Goal: Task Accomplishment & Management: Use online tool/utility

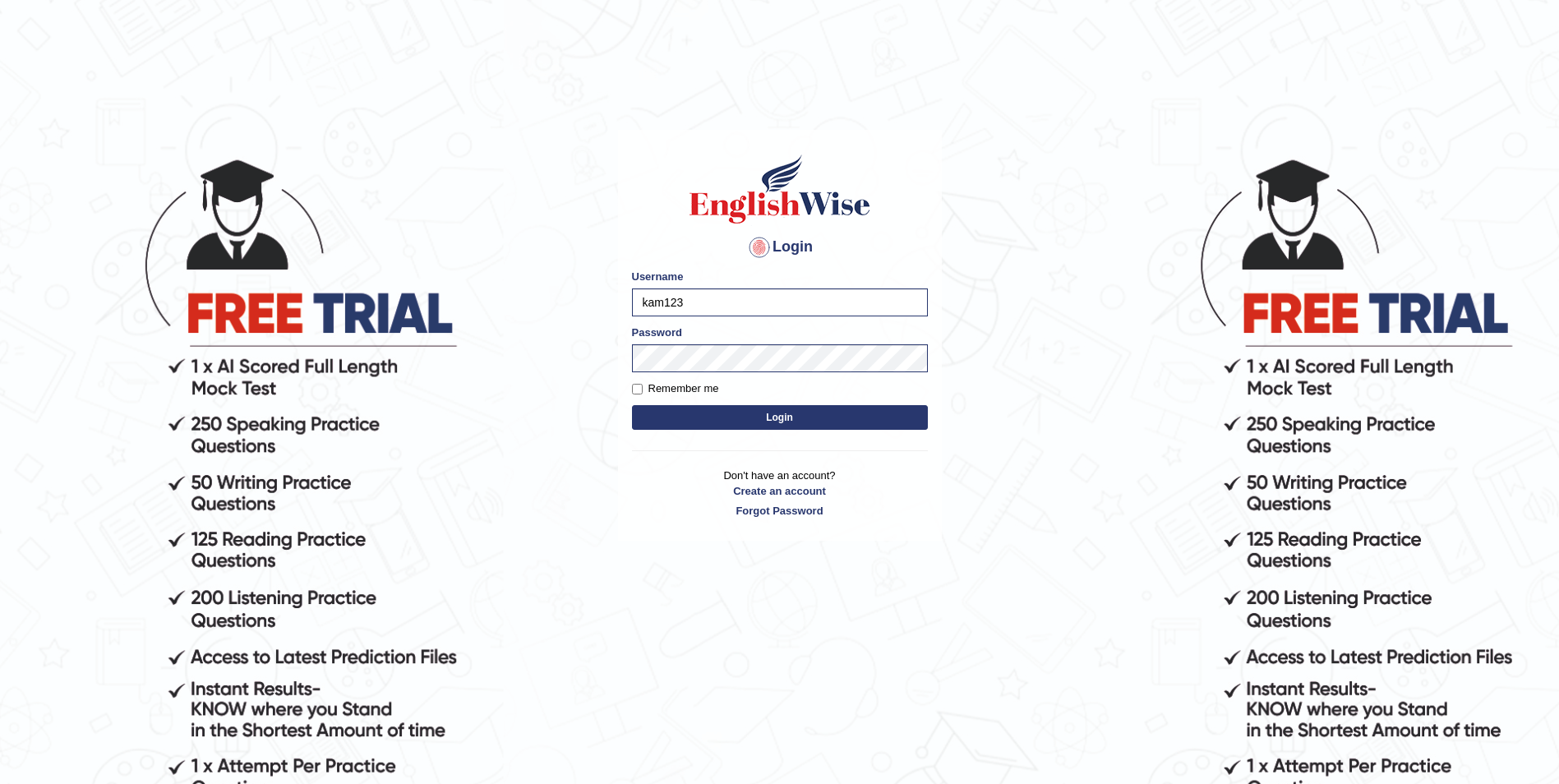
click at [654, 413] on button "Login" at bounding box center [780, 418] width 296 height 25
click at [637, 395] on label "Remember me" at bounding box center [676, 388] width 87 height 16
click at [637, 395] on input "Remember me" at bounding box center [638, 389] width 11 height 11
checkbox input "true"
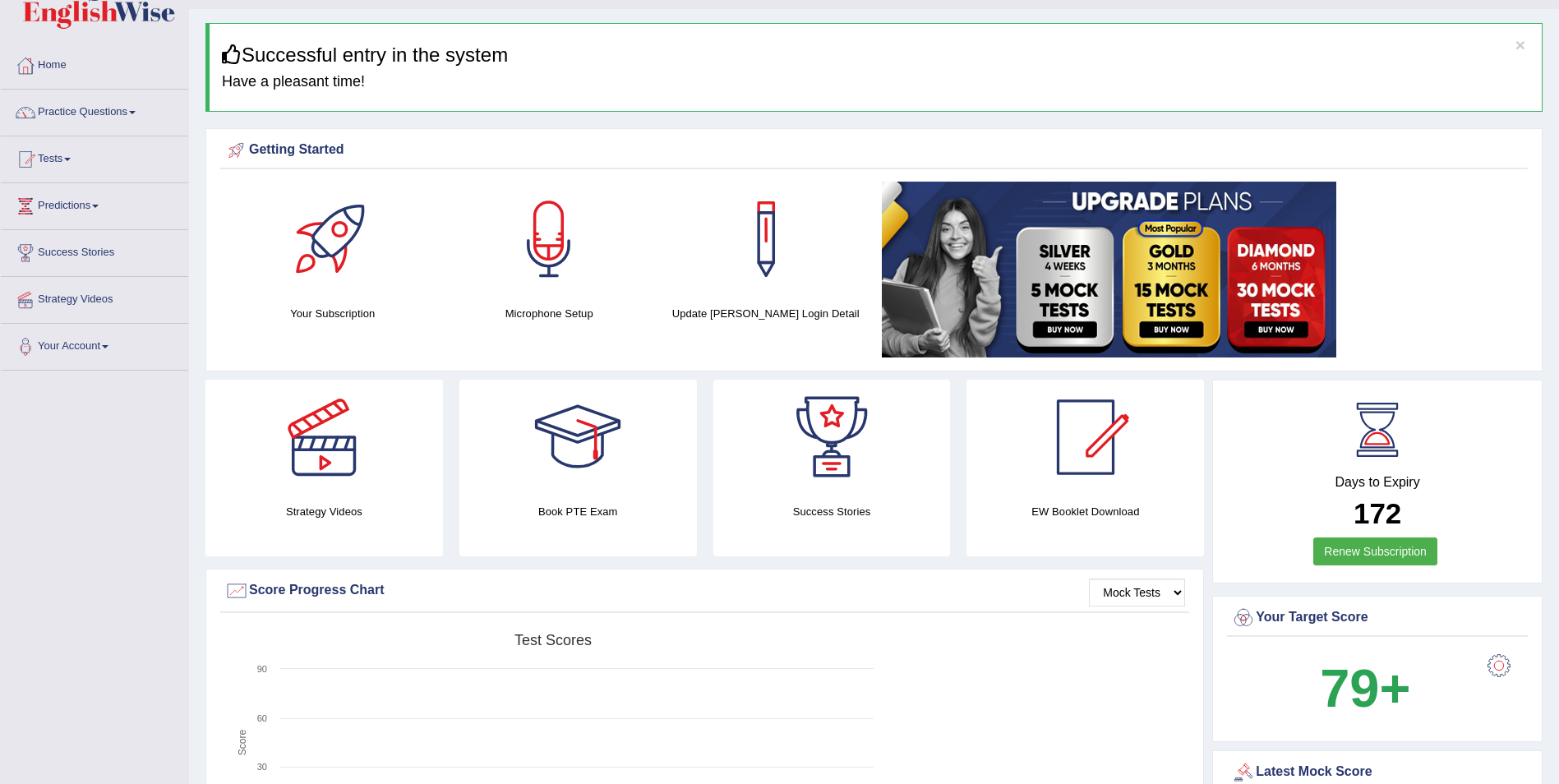
scroll to position [38, 0]
click at [66, 156] on link "Tests" at bounding box center [94, 157] width 188 height 41
click at [83, 194] on link "Take Practice Sectional Test" at bounding box center [107, 197] width 154 height 29
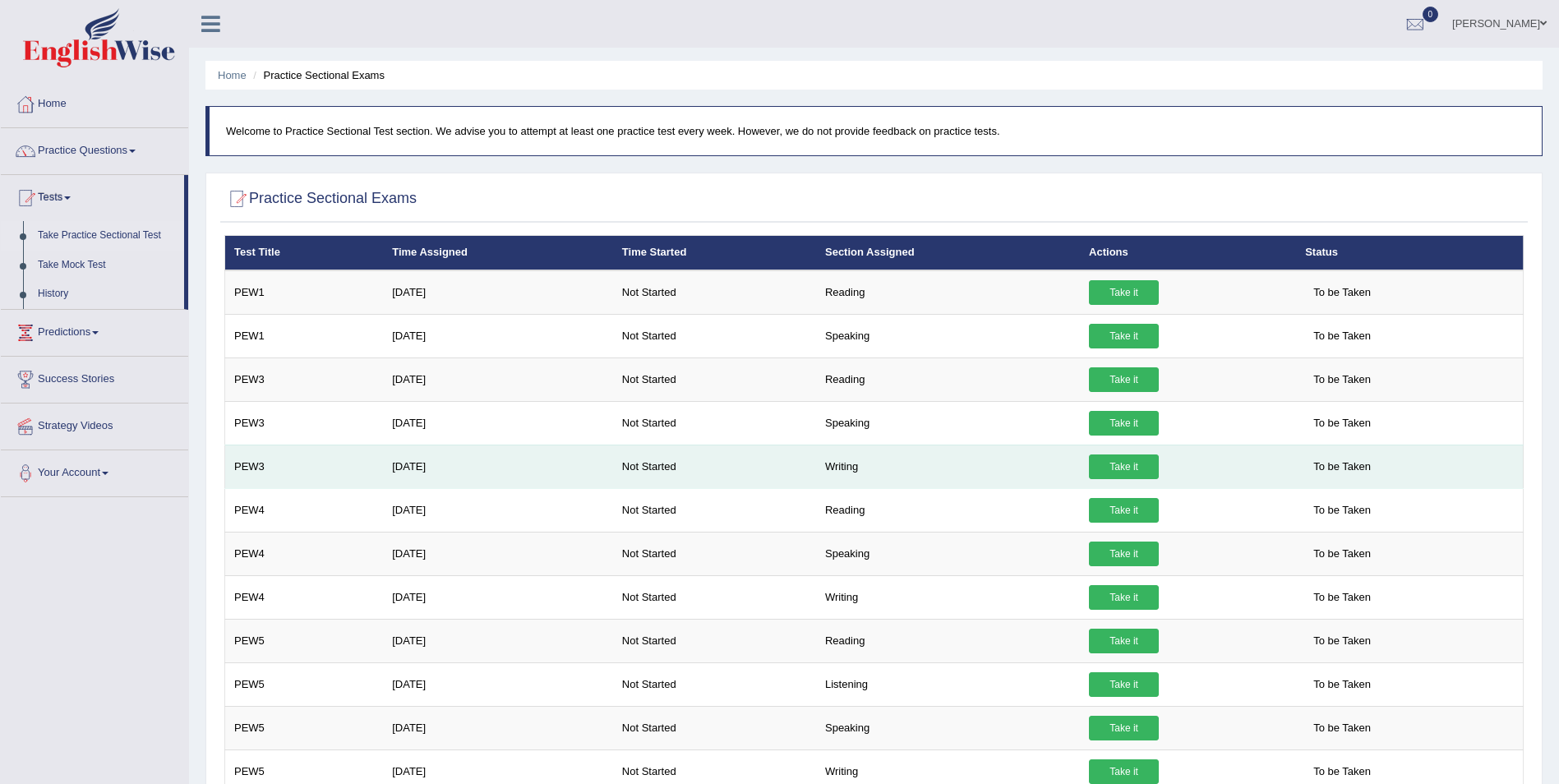
click at [1092, 468] on link "Take it" at bounding box center [1123, 467] width 70 height 25
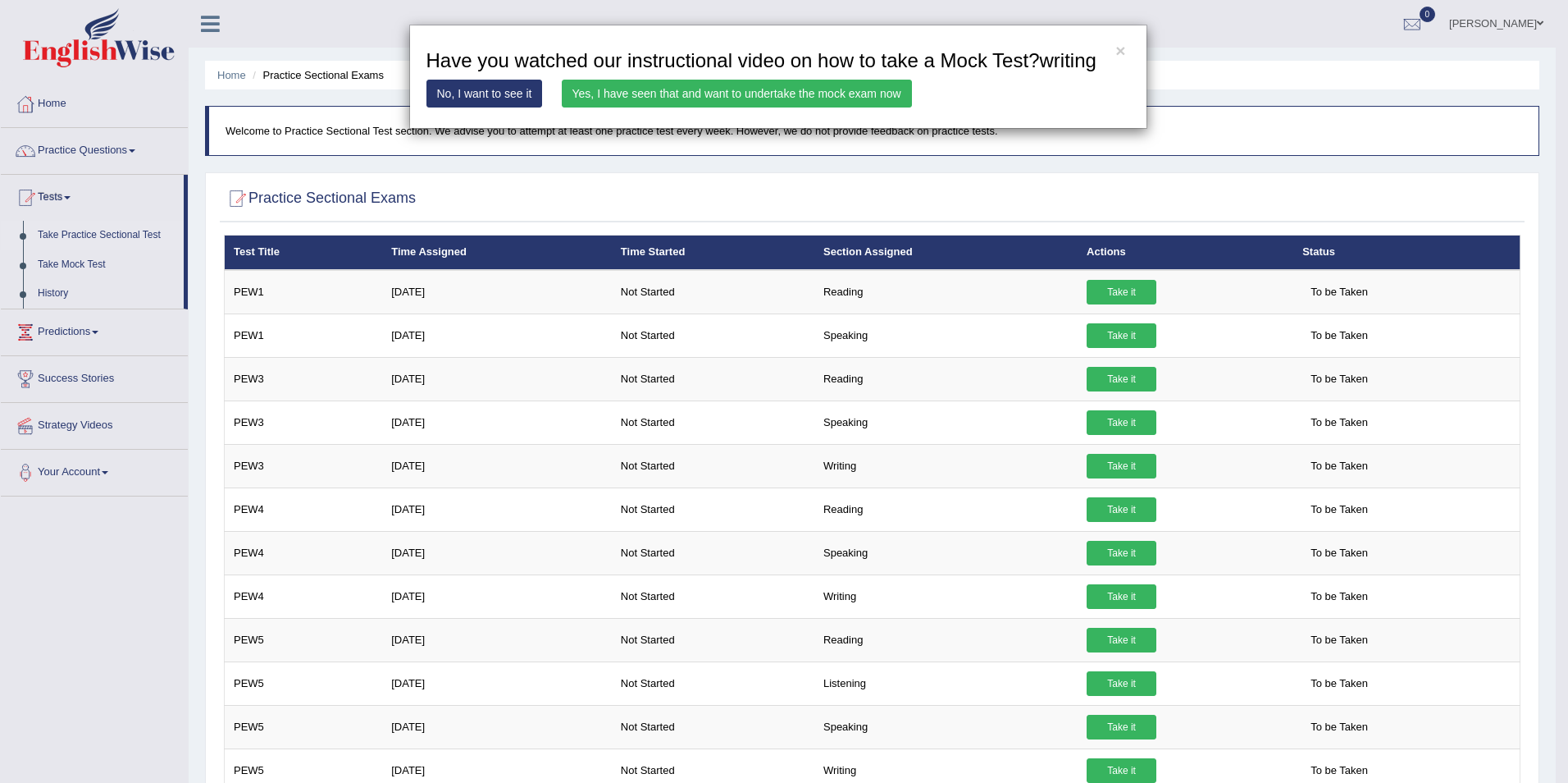
click at [792, 89] on link "Yes, I have seen that and want to undertake the mock exam now" at bounding box center [737, 93] width 351 height 28
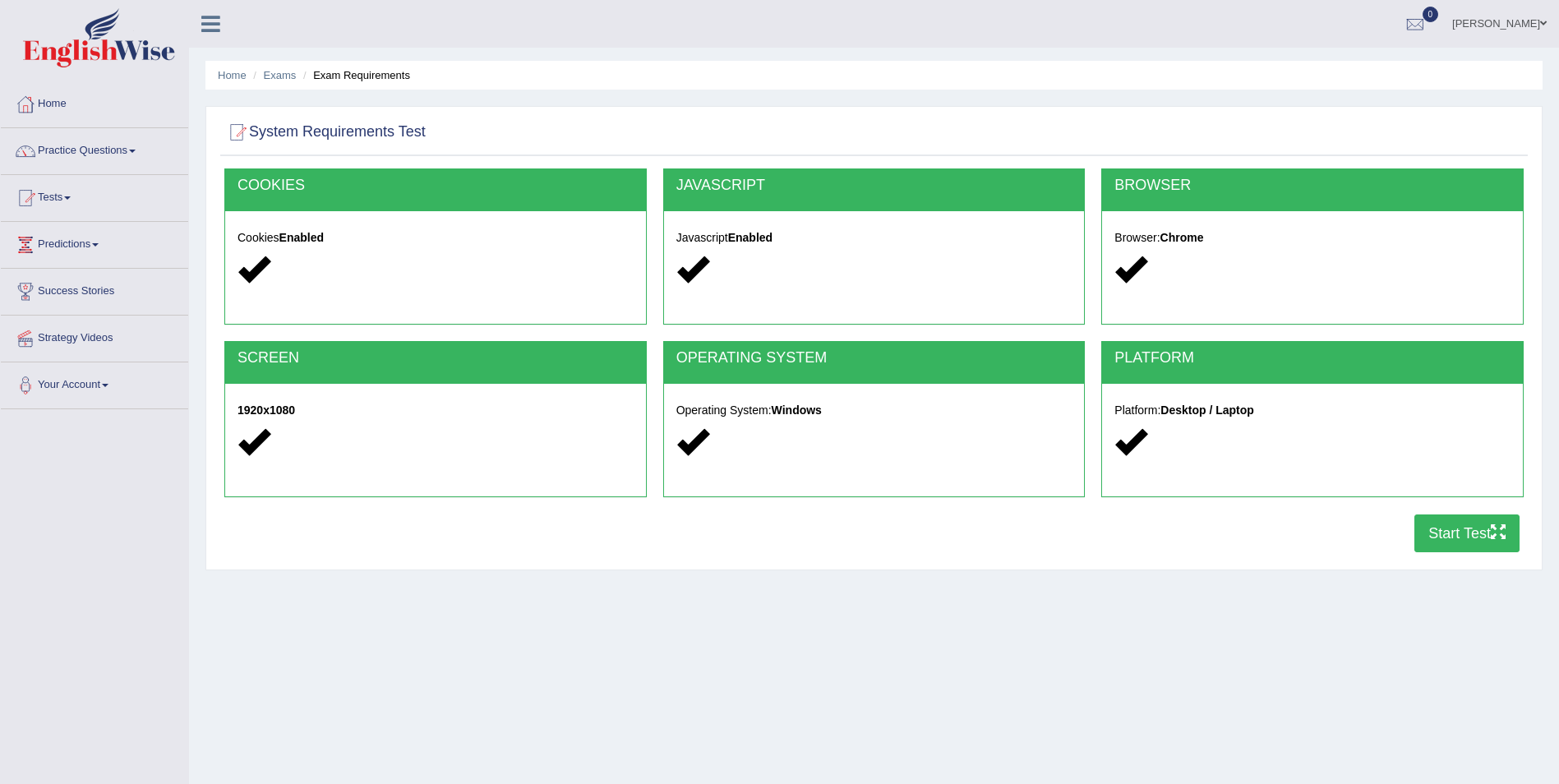
click at [1449, 521] on button "Start Test" at bounding box center [1467, 532] width 105 height 38
